Goal: Task Accomplishment & Management: Use online tool/utility

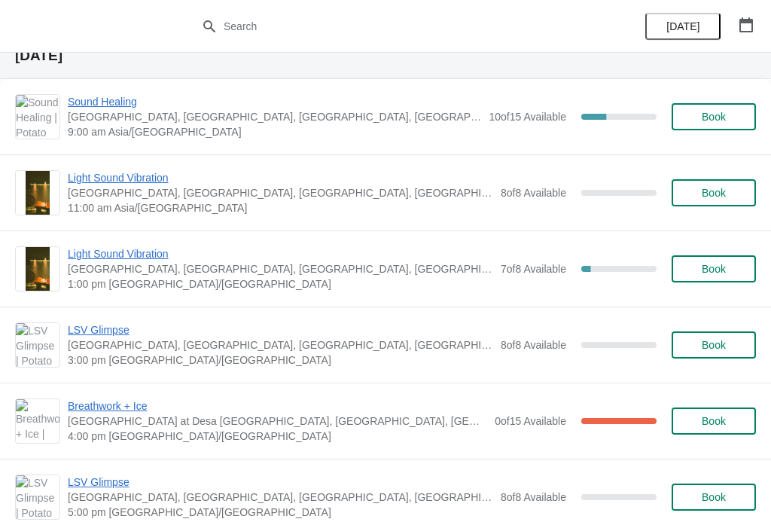
scroll to position [559, 0]
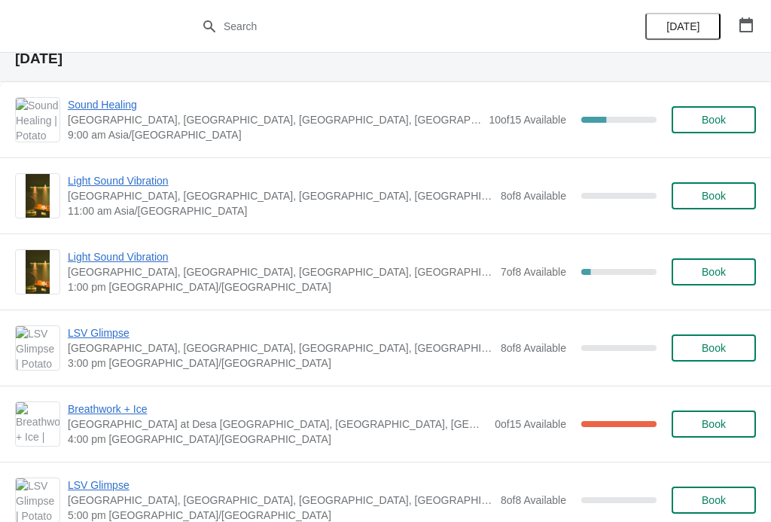
click at [84, 257] on span "Light Sound Vibration" at bounding box center [280, 256] width 425 height 15
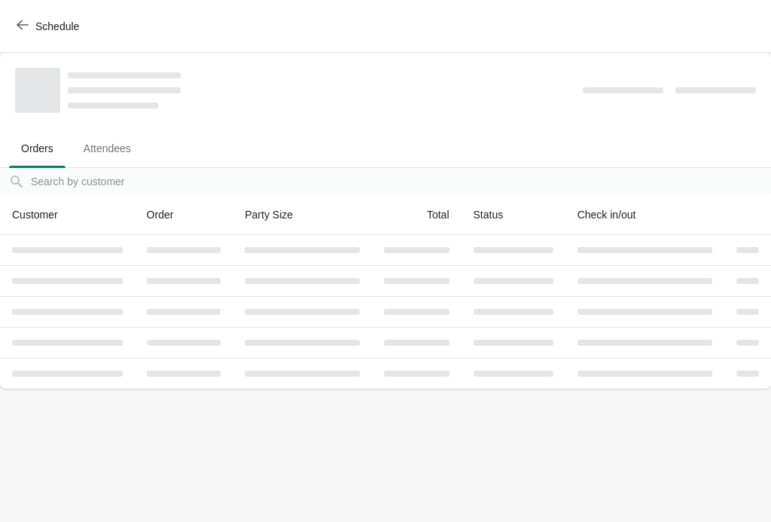
scroll to position [0, 0]
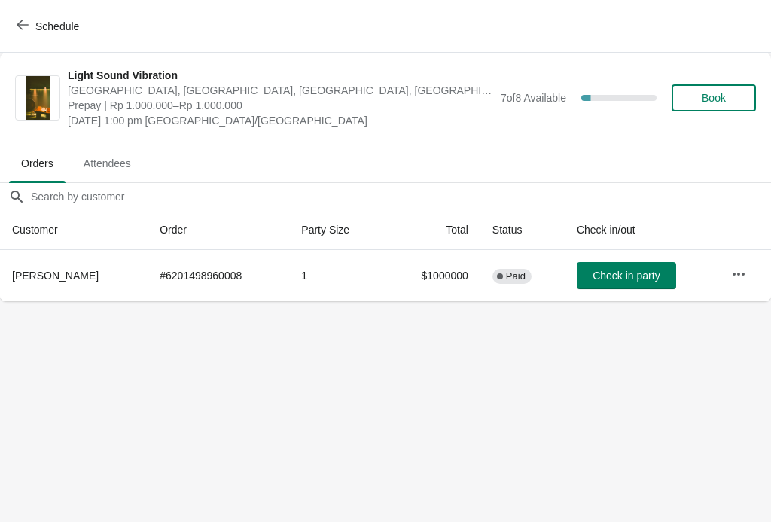
click at [721, 96] on span "Book" at bounding box center [714, 98] width 24 height 12
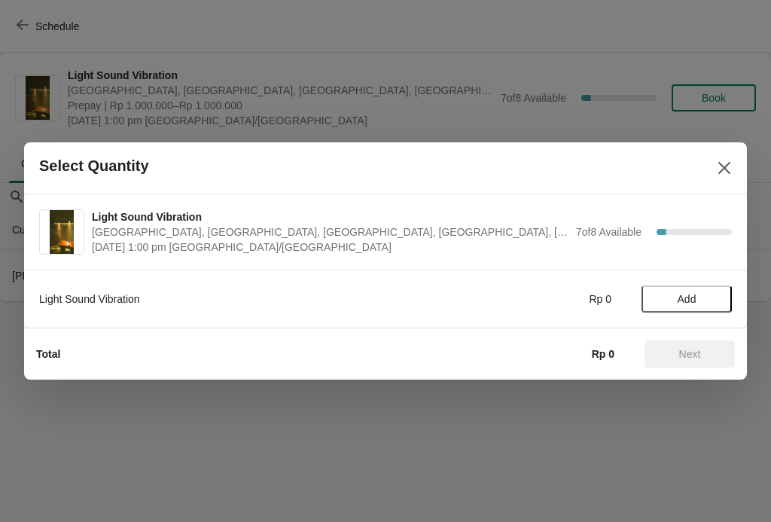
click at [687, 303] on span "Add" at bounding box center [687, 299] width 19 height 12
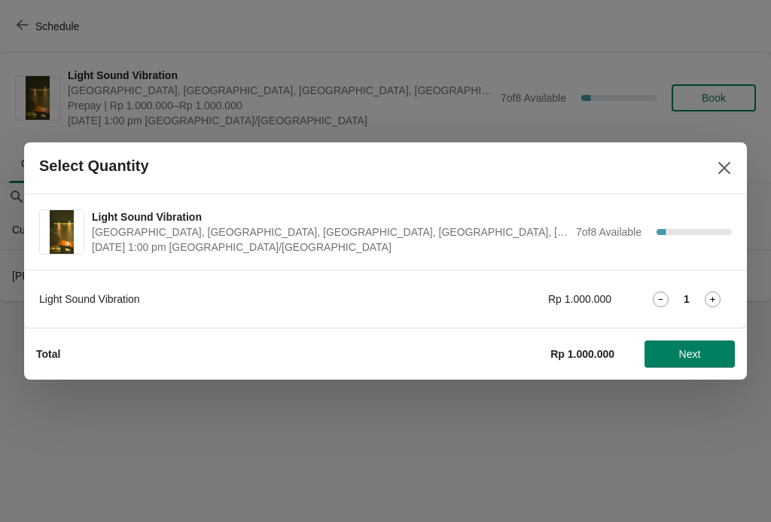
click at [711, 295] on icon at bounding box center [713, 299] width 16 height 16
click at [705, 361] on button "Next" at bounding box center [689, 353] width 90 height 27
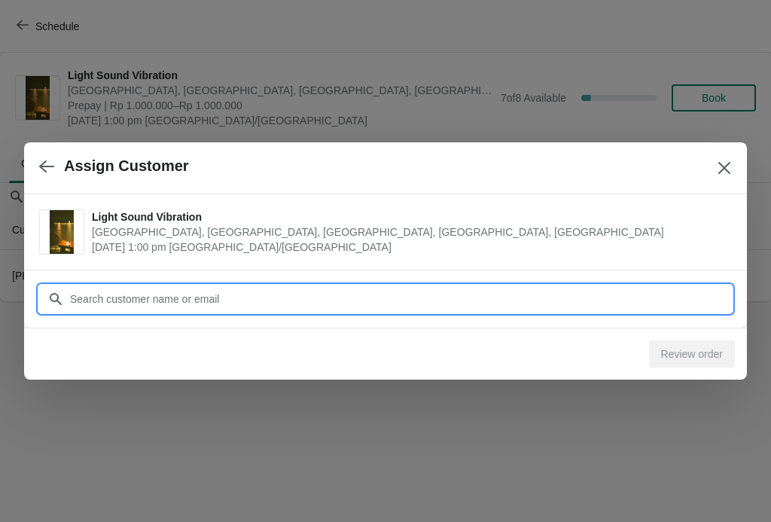
click at [530, 301] on div "Assign Customer Light Sound Vibration Potato Head Suites & Studios, Jalan Petit…" at bounding box center [385, 301] width 771 height 0
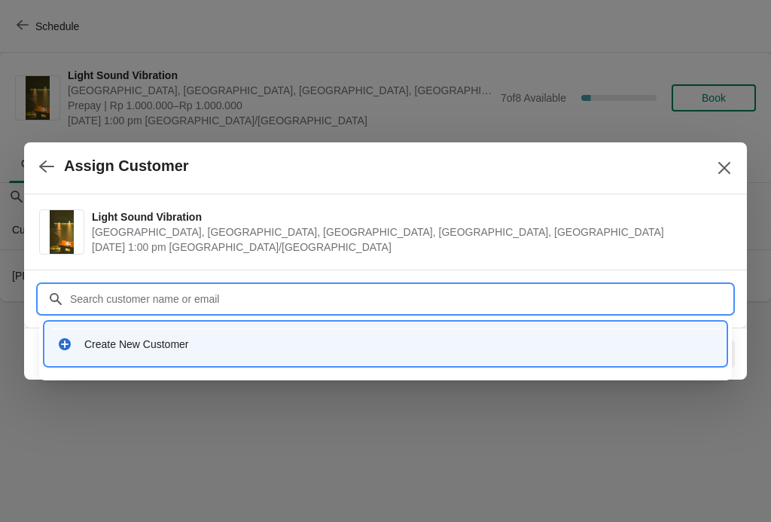
click at [82, 345] on div "Create New Customer" at bounding box center [385, 344] width 657 height 15
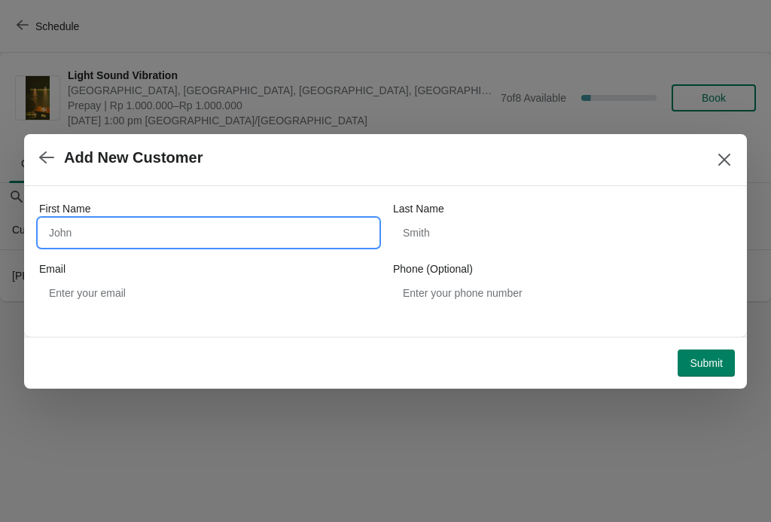
click at [267, 235] on input "First Name" at bounding box center [208, 232] width 339 height 27
type input "Shuo"
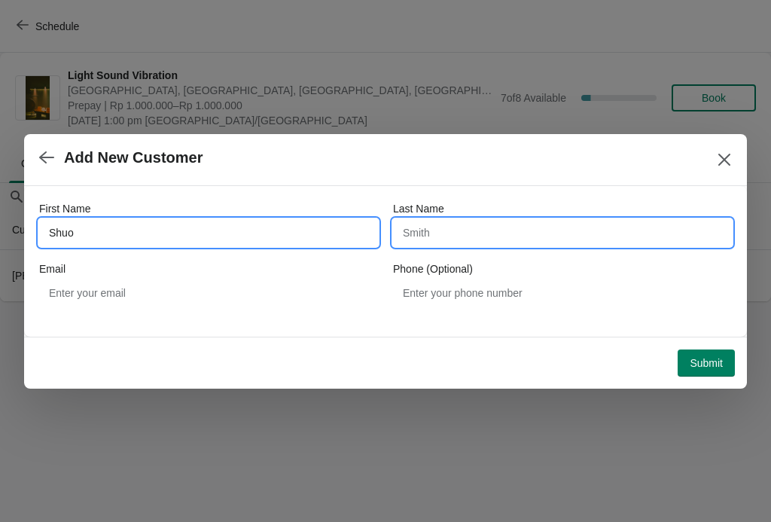
click at [542, 228] on input "Last Name" at bounding box center [562, 232] width 339 height 27
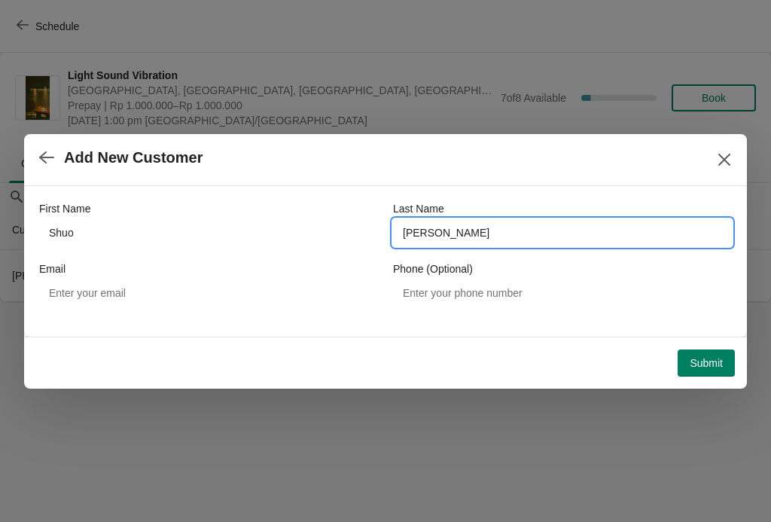
type input "Liu"
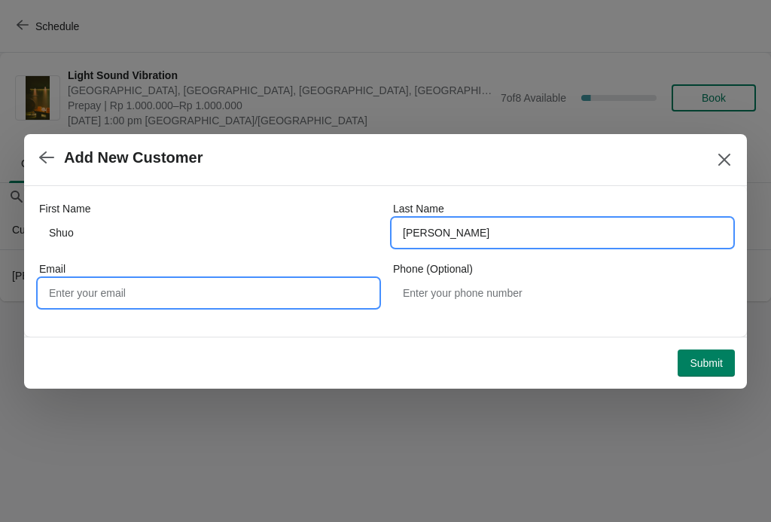
click at [67, 299] on input "Email" at bounding box center [208, 292] width 339 height 27
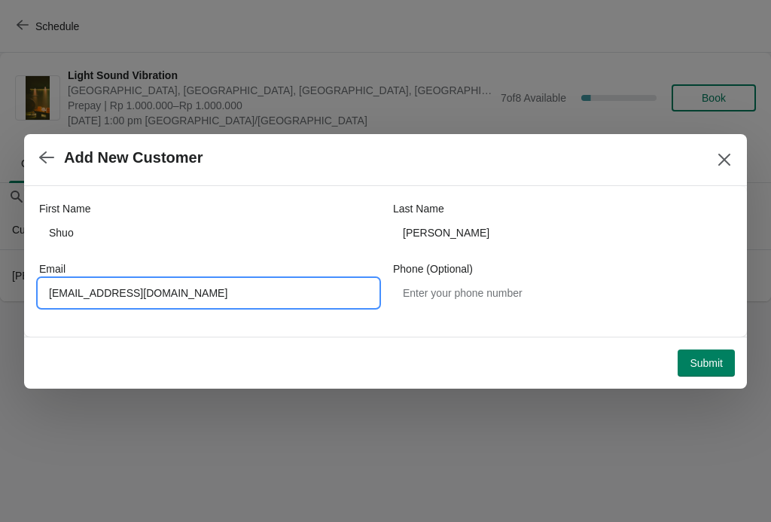
type input "727288158@qq.com"
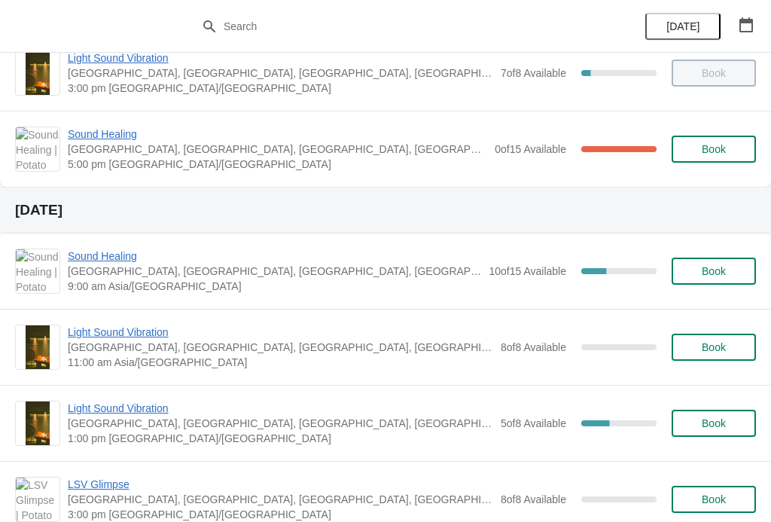
scroll to position [412, 0]
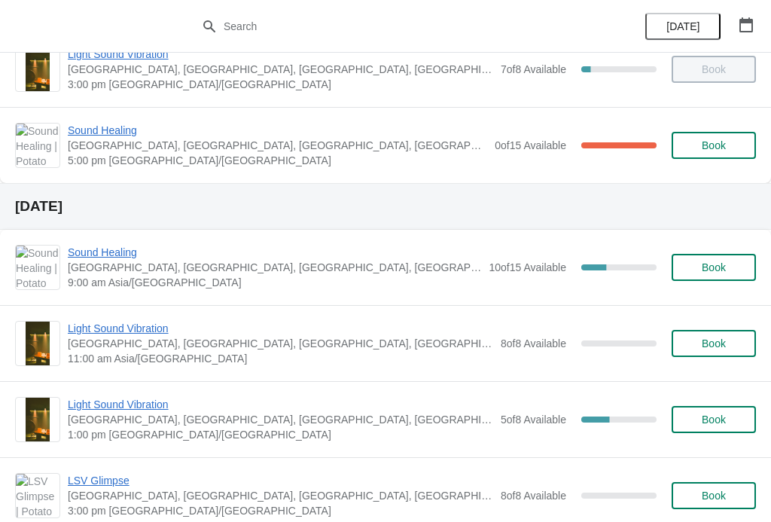
click at [164, 400] on span "Light Sound Vibration" at bounding box center [280, 404] width 425 height 15
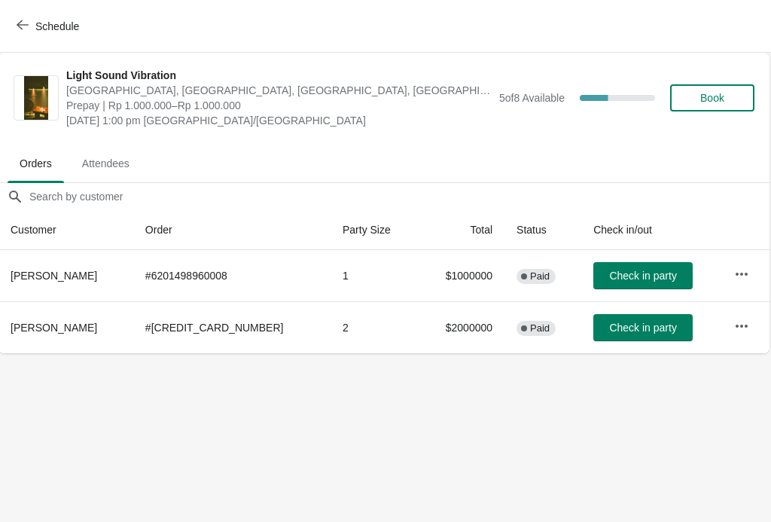
scroll to position [0, 1]
click at [29, 23] on span "Schedule" at bounding box center [49, 26] width 59 height 14
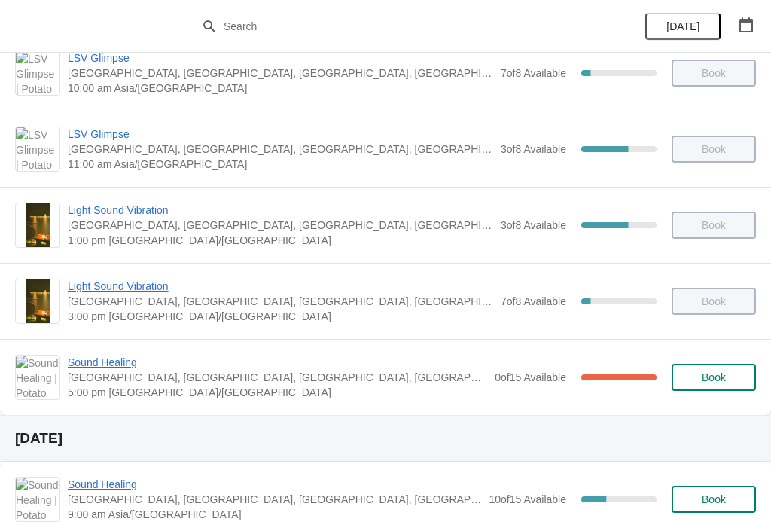
scroll to position [178, 0]
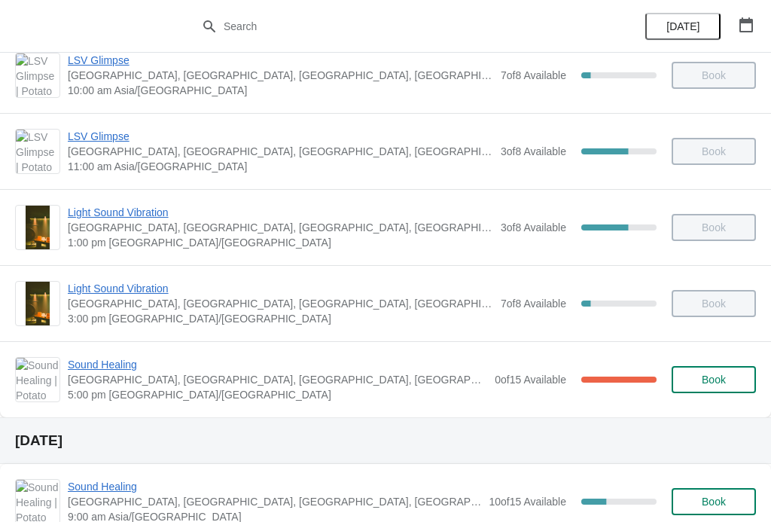
click at [93, 364] on span "Sound Healing" at bounding box center [277, 364] width 419 height 15
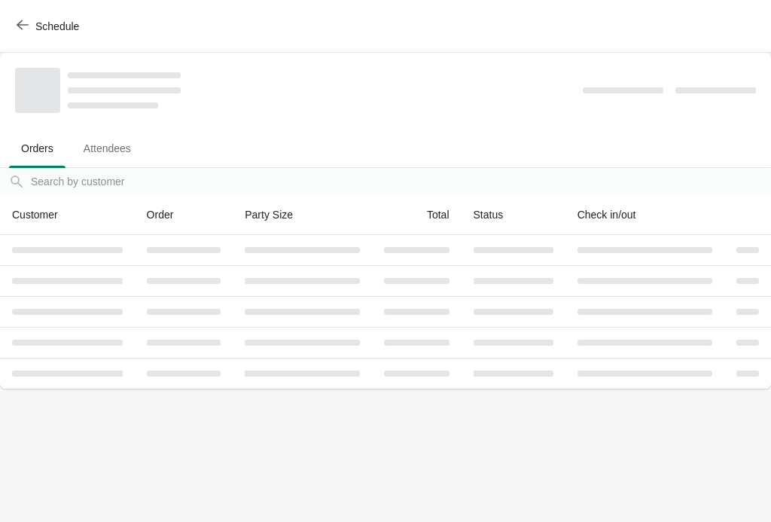
scroll to position [0, 0]
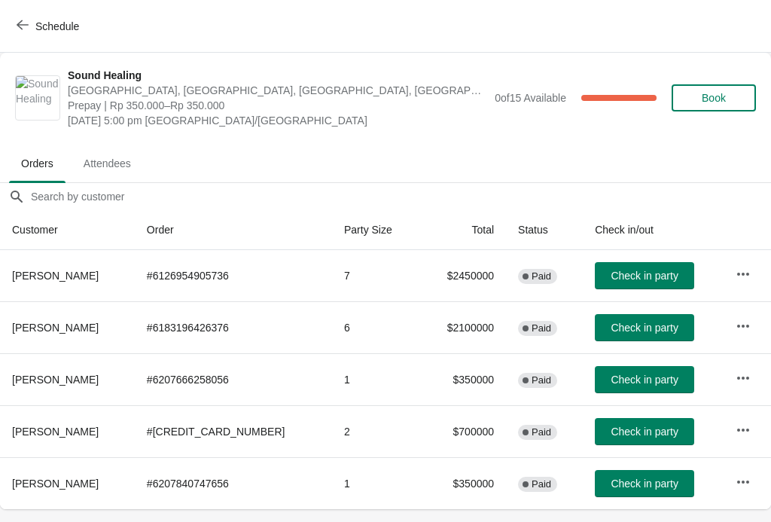
click at [26, 25] on icon "button" at bounding box center [23, 25] width 12 height 10
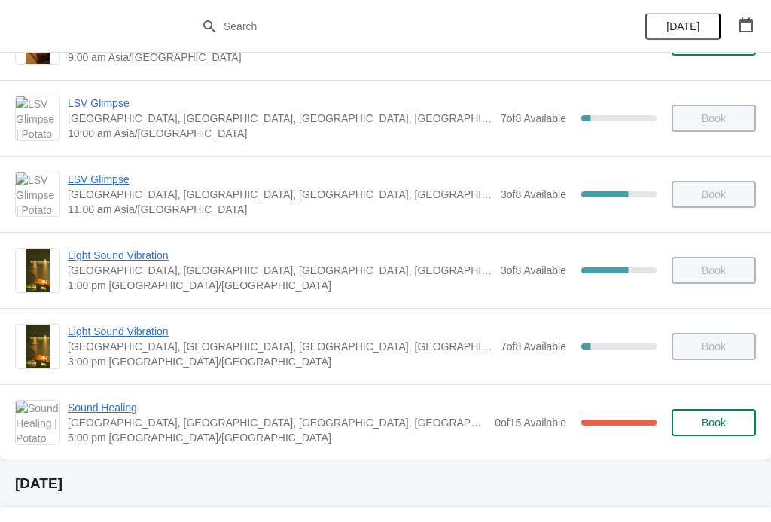
scroll to position [137, 0]
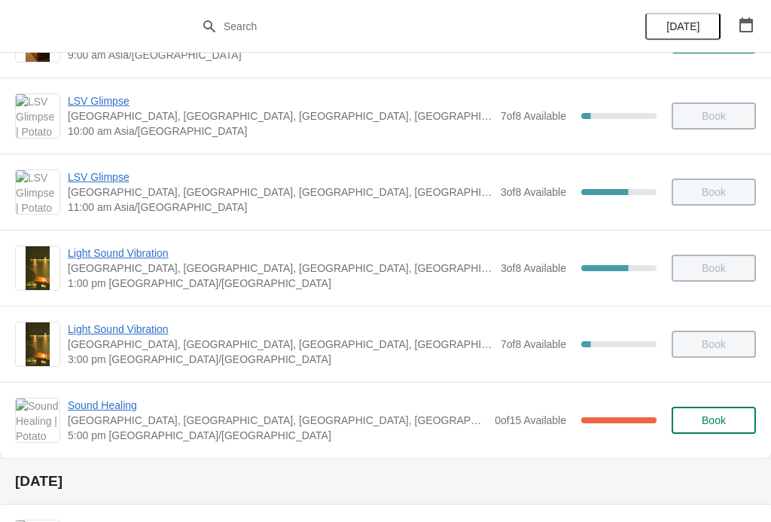
click at [120, 408] on span "Sound Healing" at bounding box center [277, 405] width 419 height 15
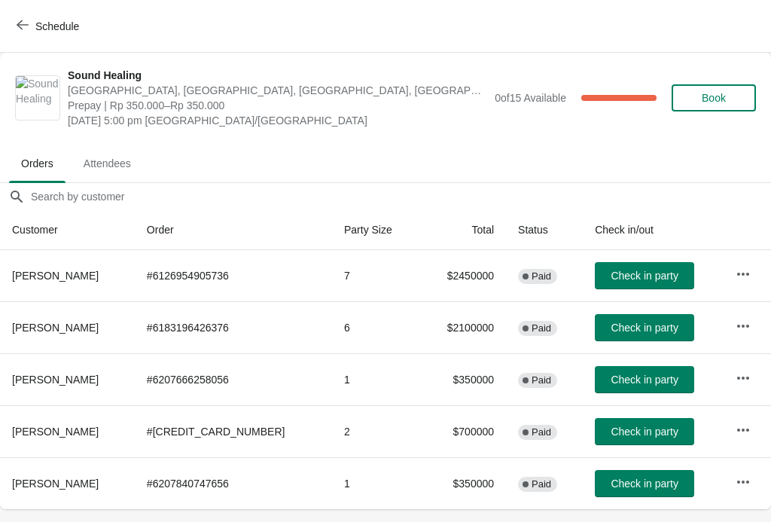
click at [32, 28] on span "Schedule" at bounding box center [49, 26] width 59 height 14
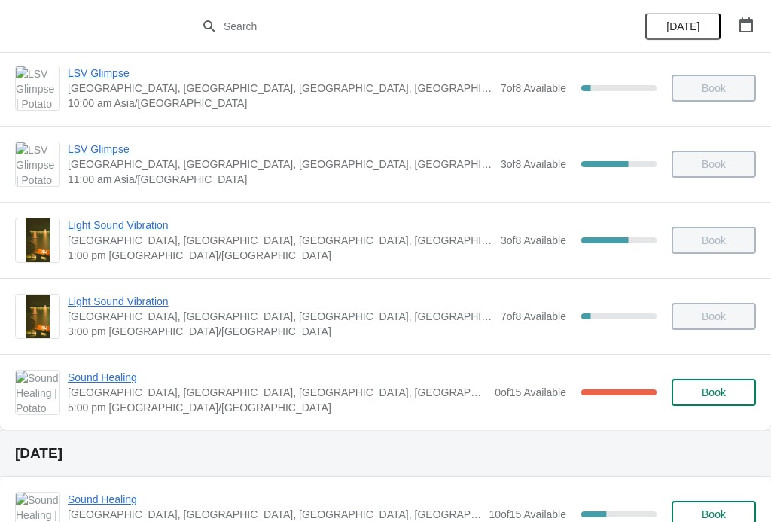
scroll to position [191, 0]
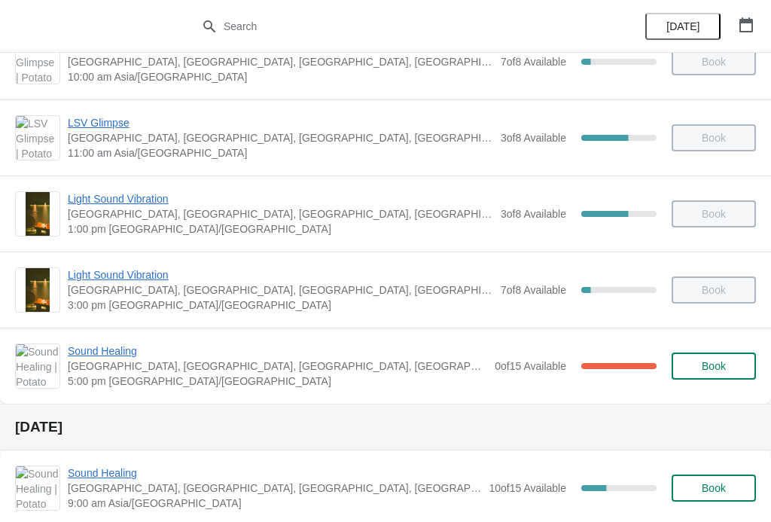
click at [107, 355] on span "Sound Healing" at bounding box center [277, 350] width 419 height 15
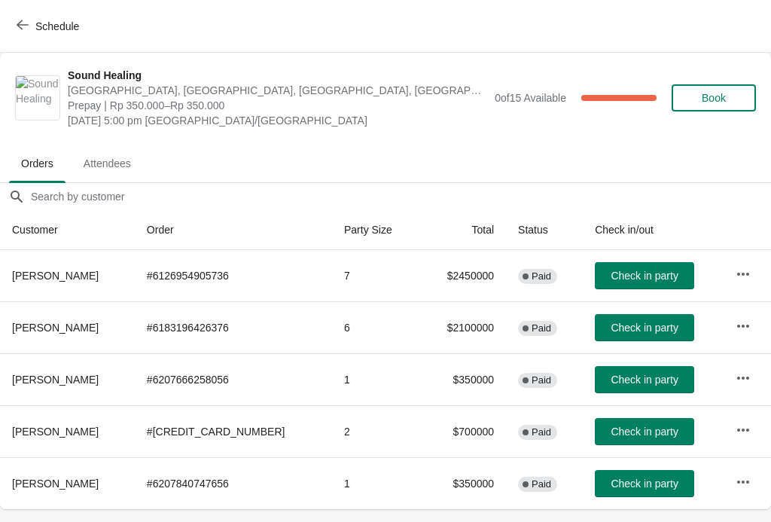
scroll to position [0, 0]
click at [652, 386] on button "Check in party" at bounding box center [644, 379] width 99 height 27
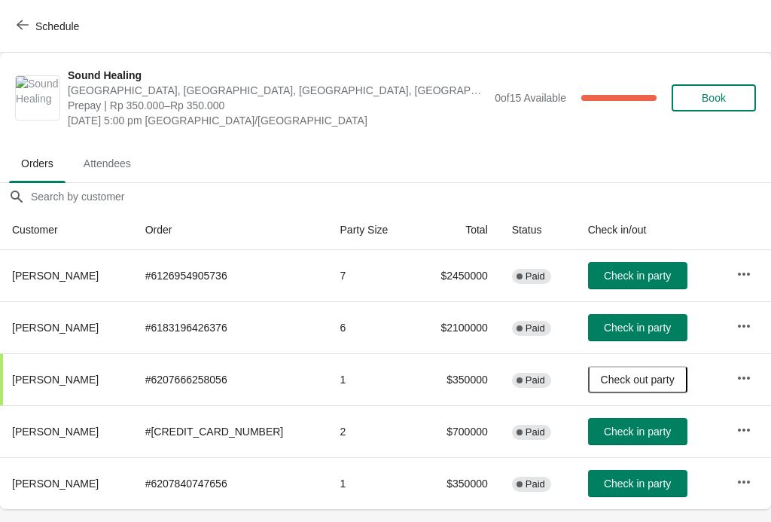
click at [23, 27] on icon "button" at bounding box center [23, 25] width 12 height 12
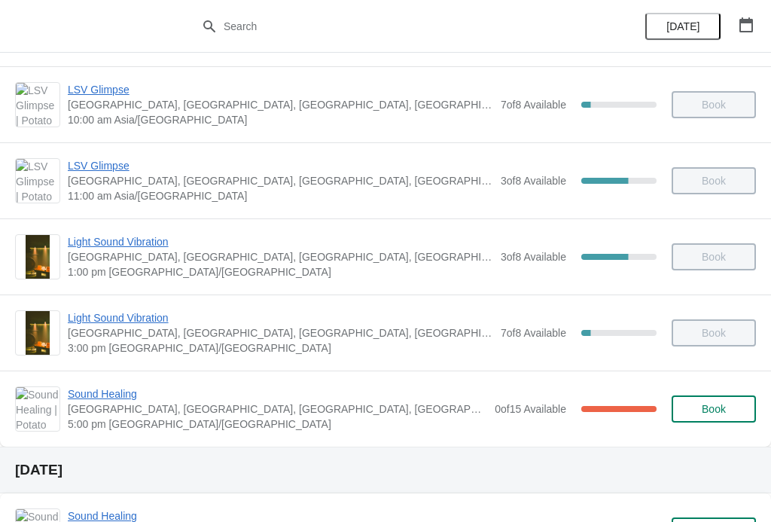
scroll to position [151, 0]
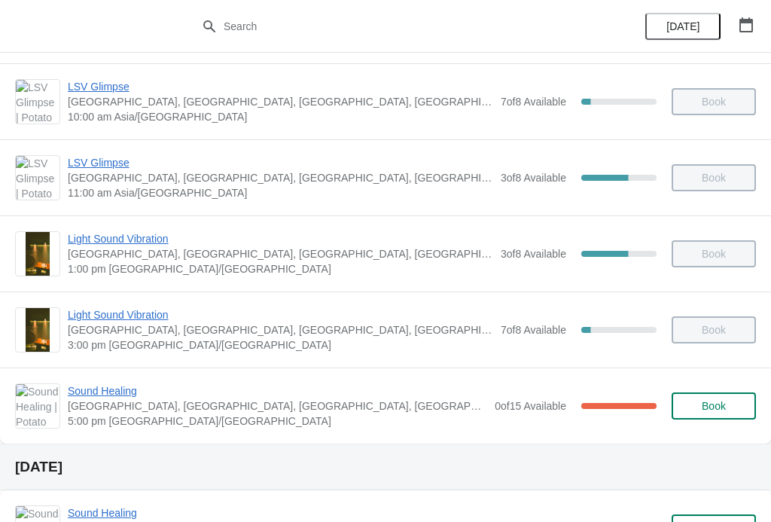
click at [129, 385] on span "Sound Healing" at bounding box center [277, 390] width 419 height 15
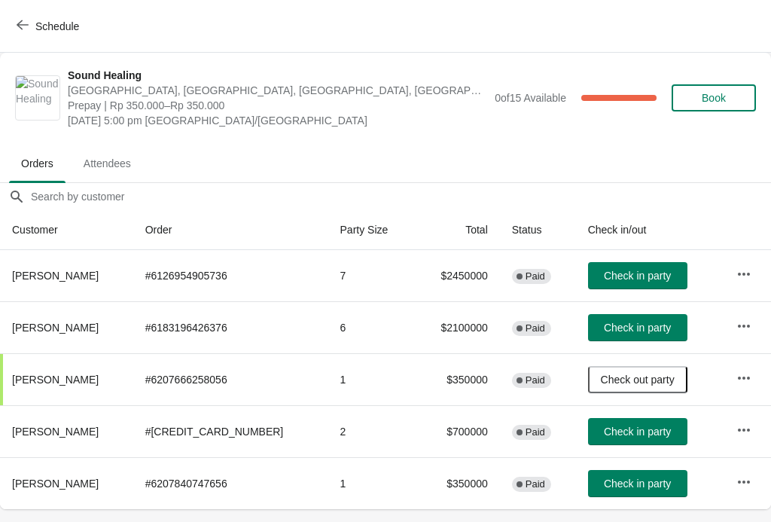
scroll to position [0, 0]
click at [624, 324] on span "Check in party" at bounding box center [637, 327] width 67 height 12
click at [606, 271] on span "Check in party" at bounding box center [637, 276] width 67 height 12
